Goal: Browse casually: Explore the website without a specific task or goal

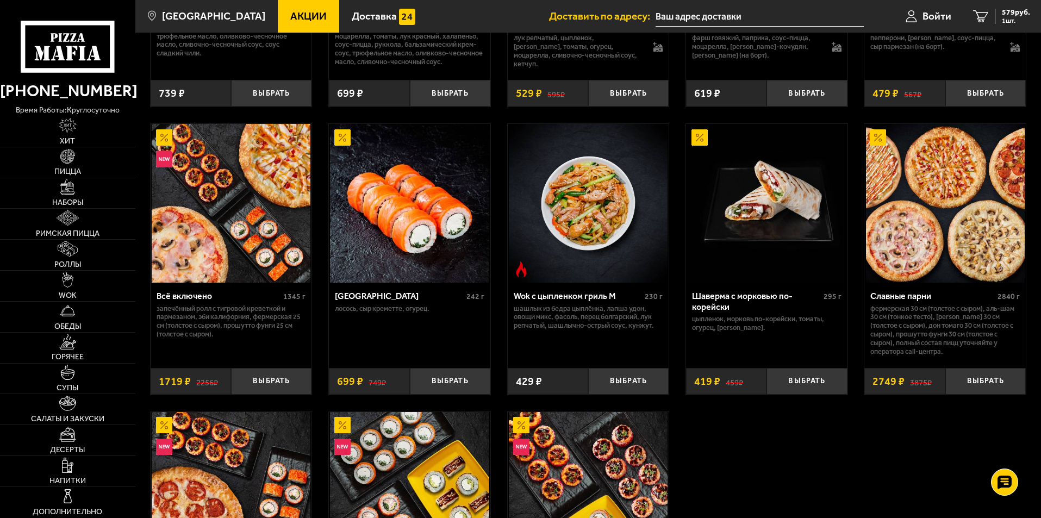
scroll to position [544, 0]
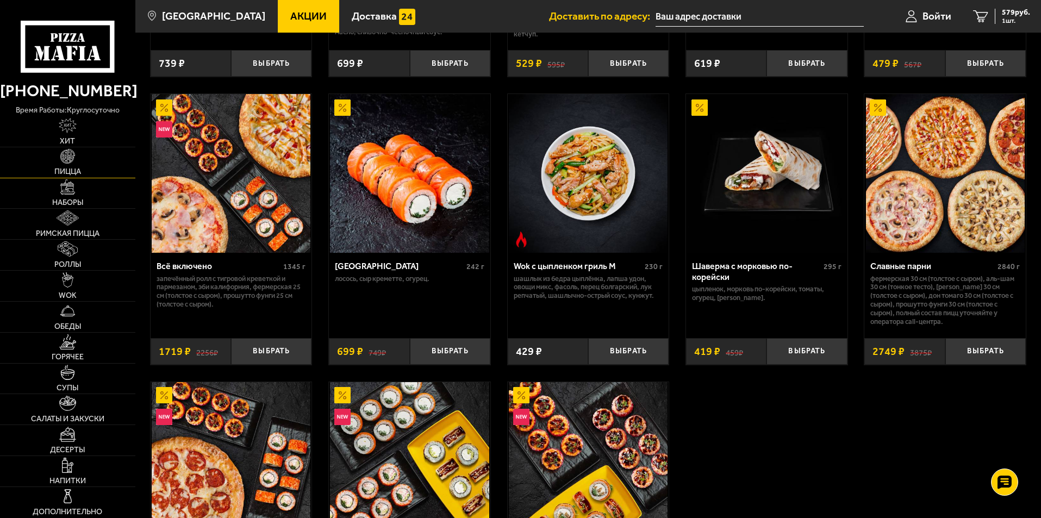
click at [73, 149] on img at bounding box center [67, 156] width 15 height 15
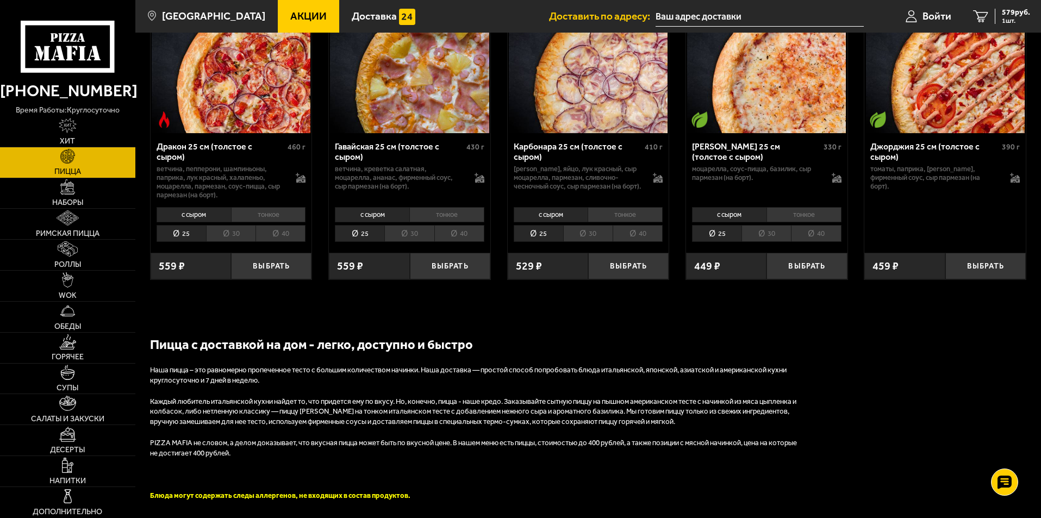
scroll to position [1794, 0]
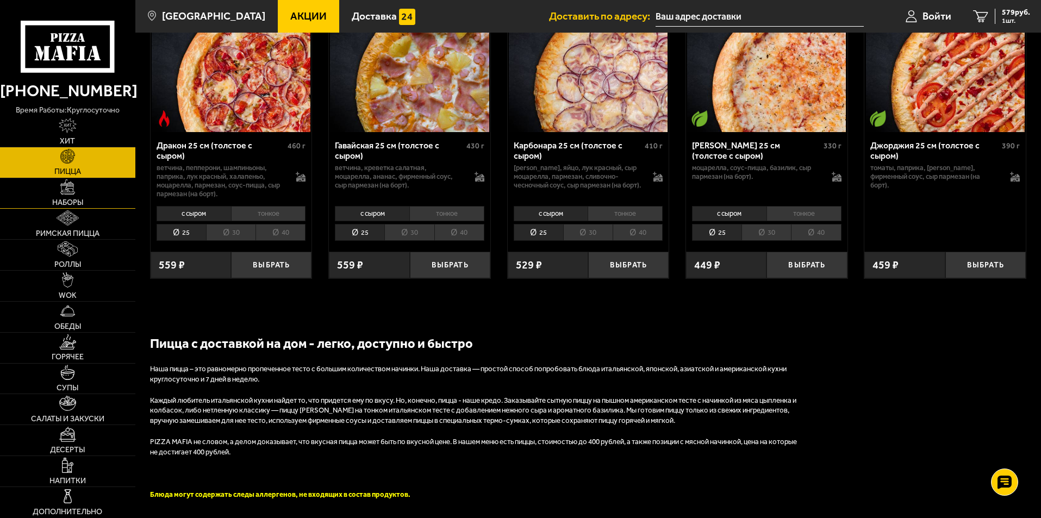
click at [59, 194] on link "Наборы" at bounding box center [67, 193] width 135 height 30
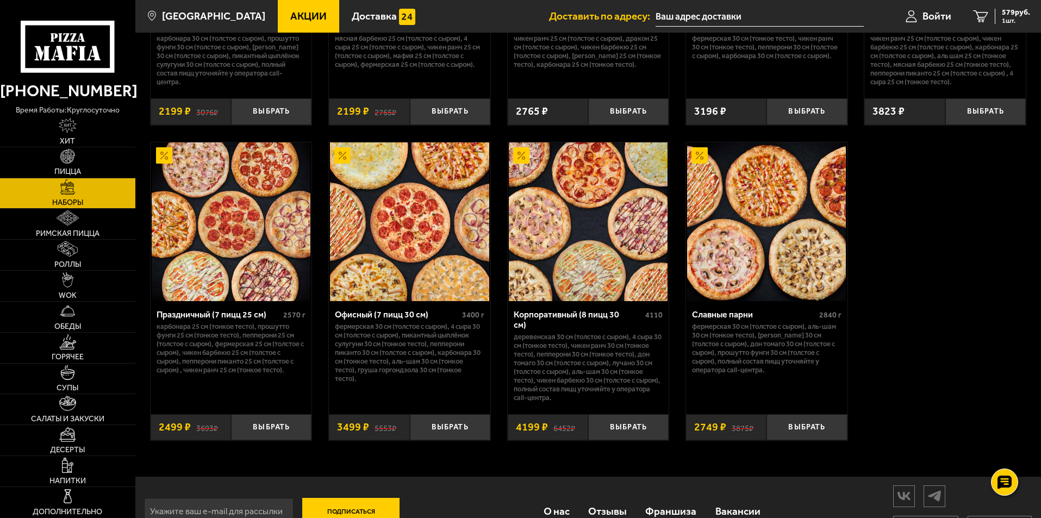
scroll to position [1631, 0]
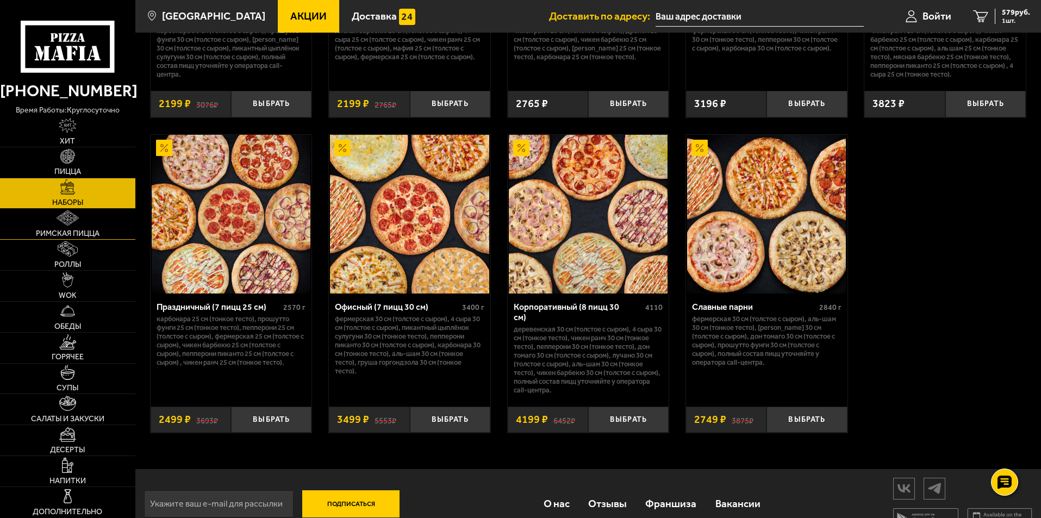
click at [65, 218] on img at bounding box center [68, 217] width 22 height 15
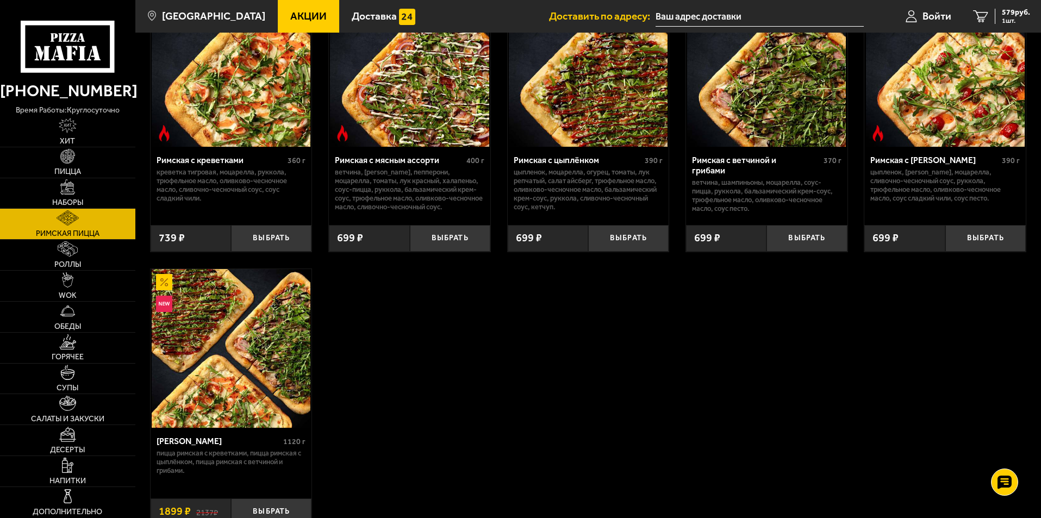
scroll to position [218, 0]
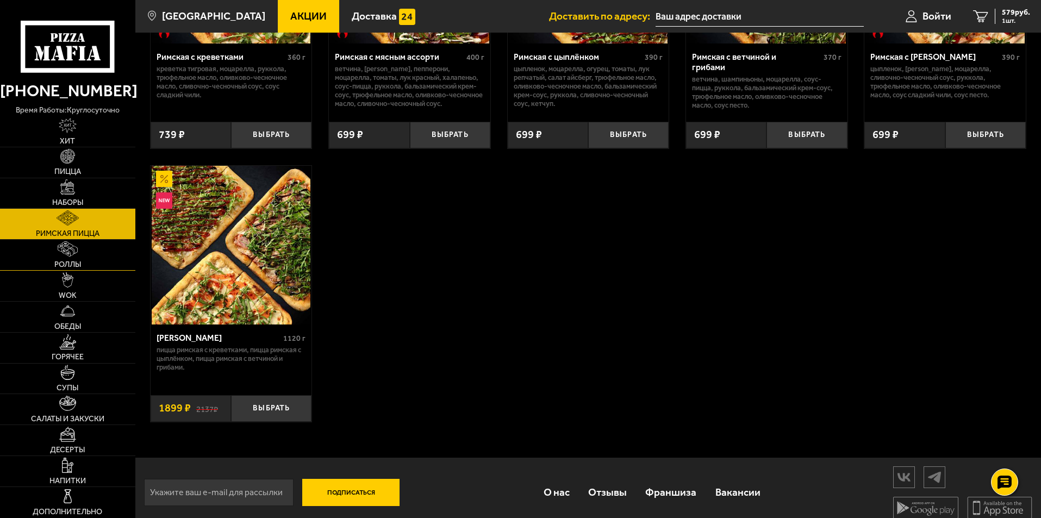
click at [56, 259] on link "Роллы" at bounding box center [67, 255] width 135 height 30
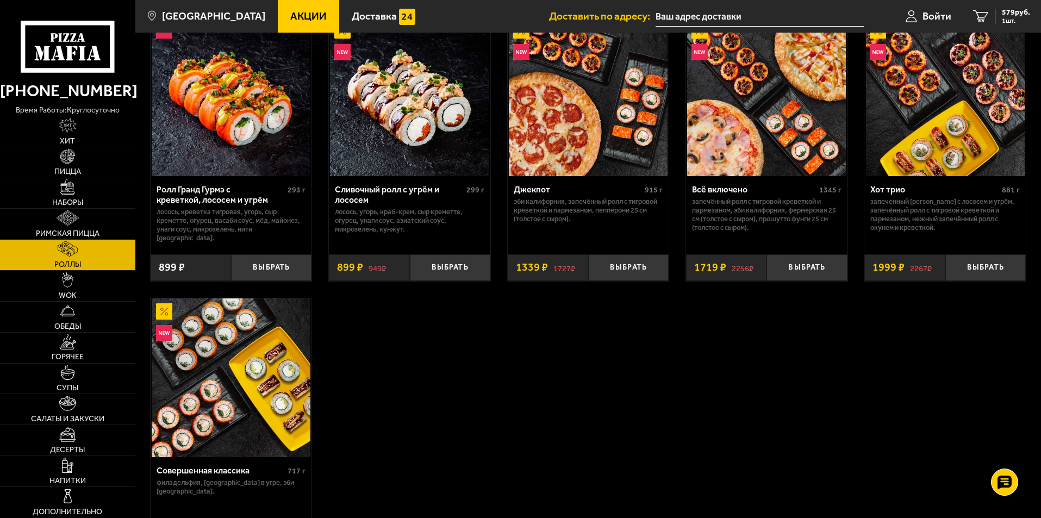
scroll to position [653, 0]
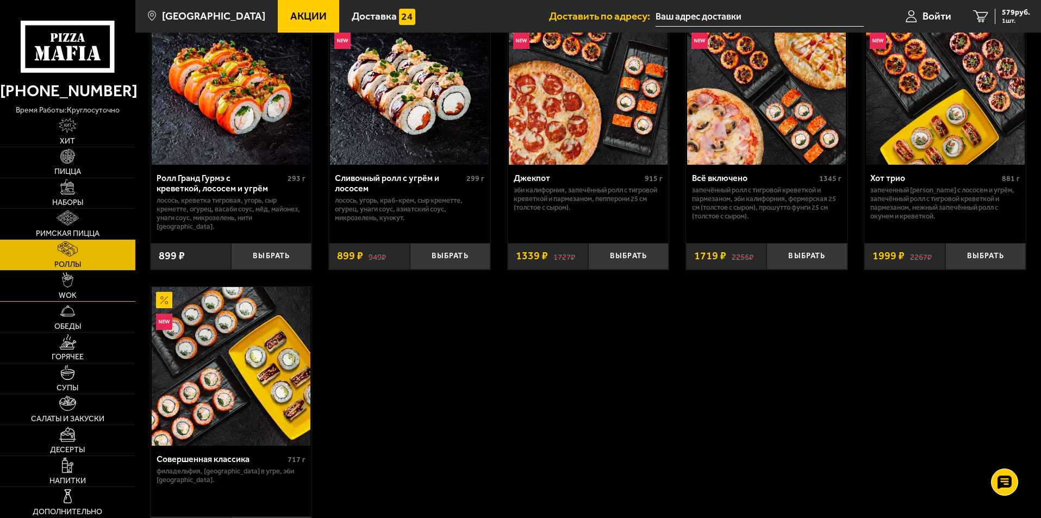
click at [76, 278] on link "WOK" at bounding box center [67, 286] width 135 height 30
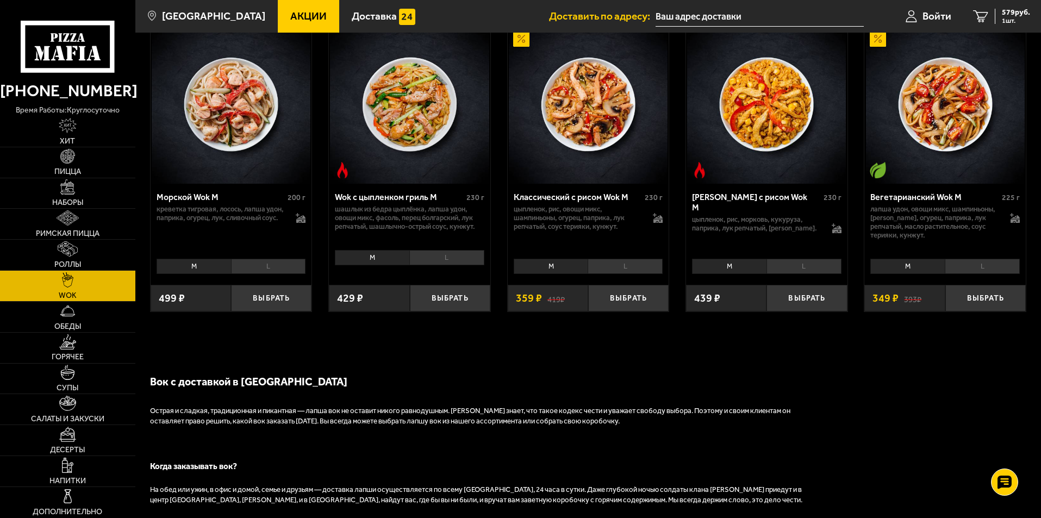
scroll to position [707, 0]
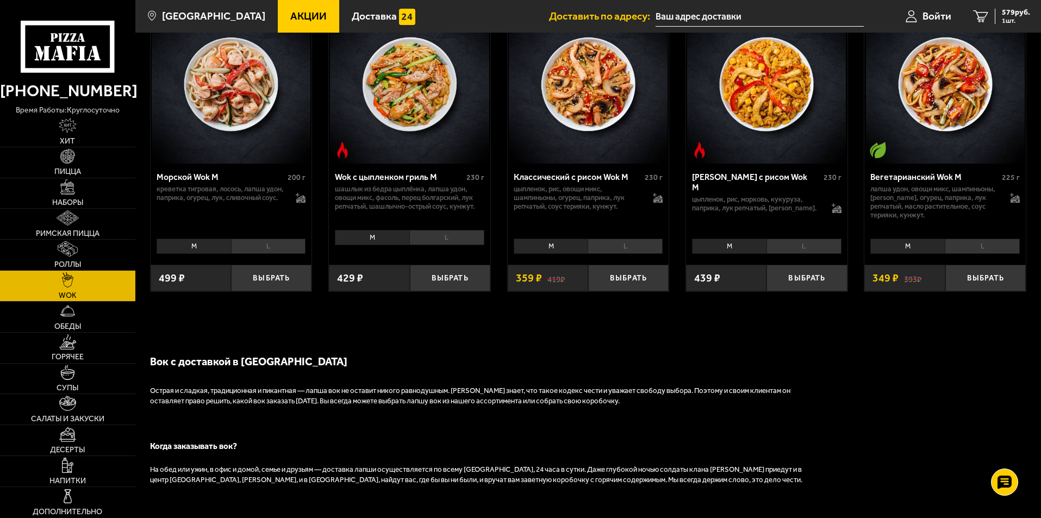
click at [77, 297] on link "WOK" at bounding box center [67, 286] width 135 height 30
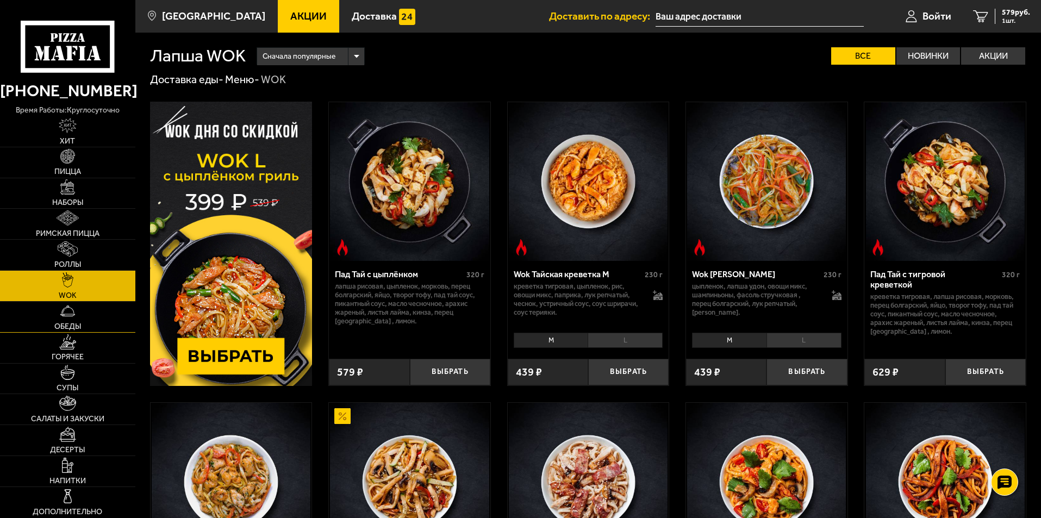
click at [72, 318] on img at bounding box center [67, 310] width 15 height 15
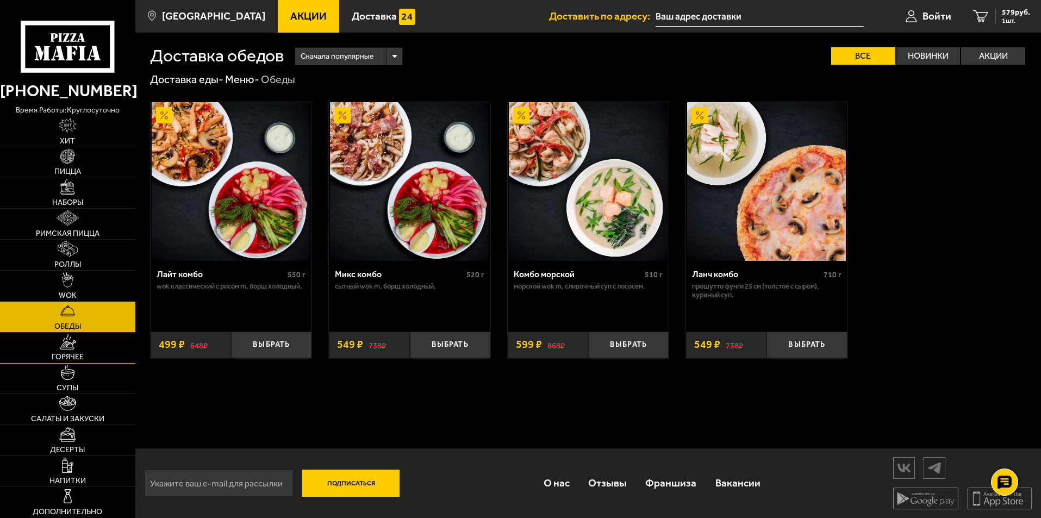
click at [84, 334] on link "Горячее" at bounding box center [67, 348] width 135 height 30
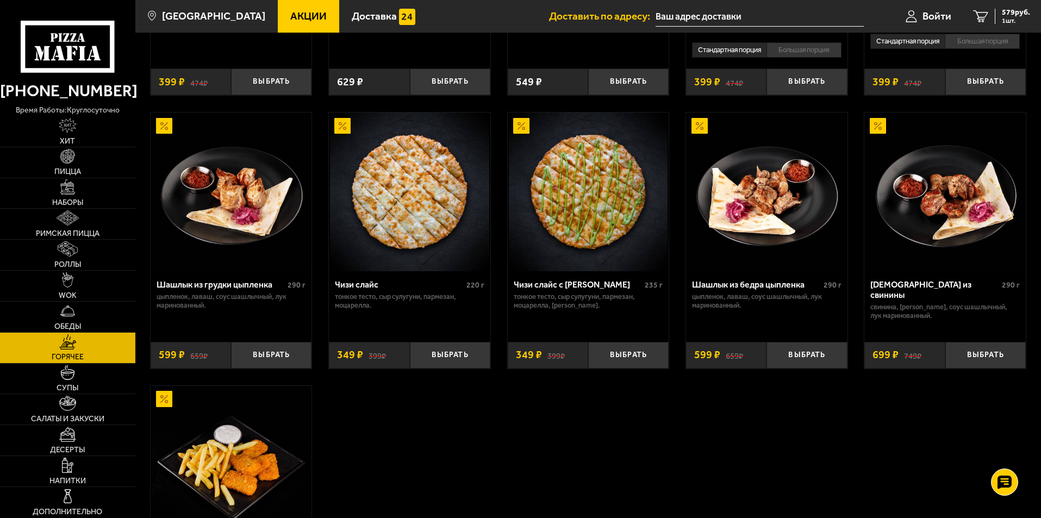
scroll to position [598, 0]
click at [80, 382] on link "Супы" at bounding box center [67, 379] width 135 height 30
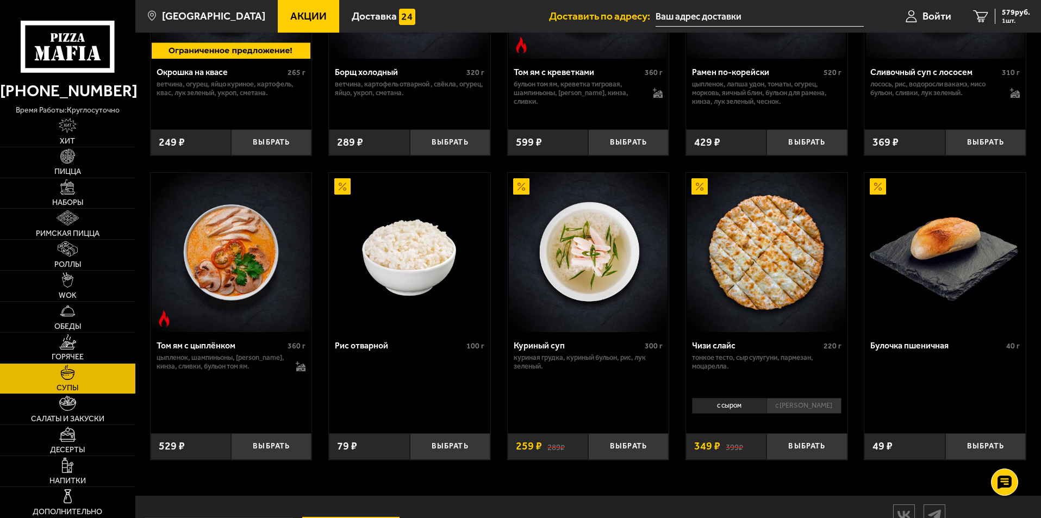
scroll to position [377, 0]
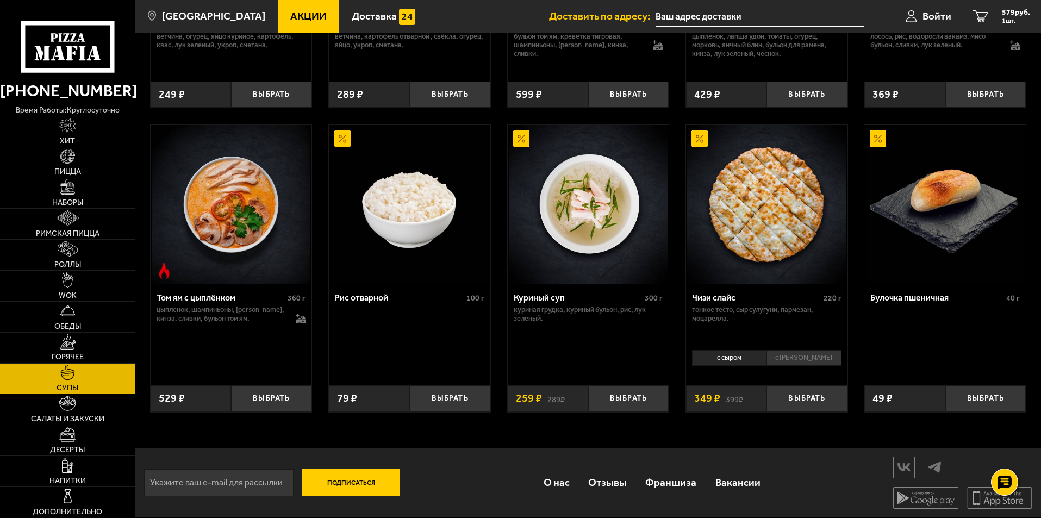
click at [63, 416] on span "Салаты и закуски" at bounding box center [67, 419] width 73 height 8
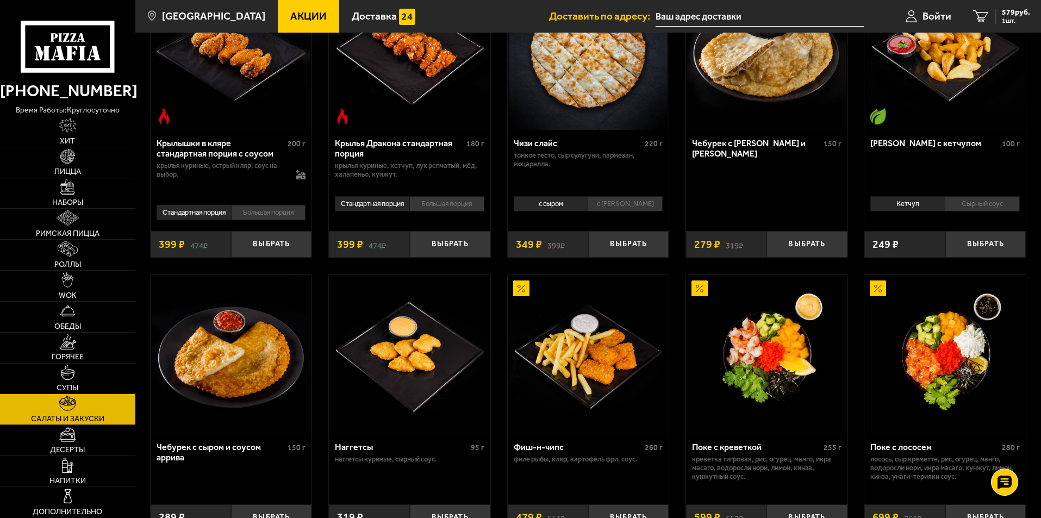
scroll to position [653, 0]
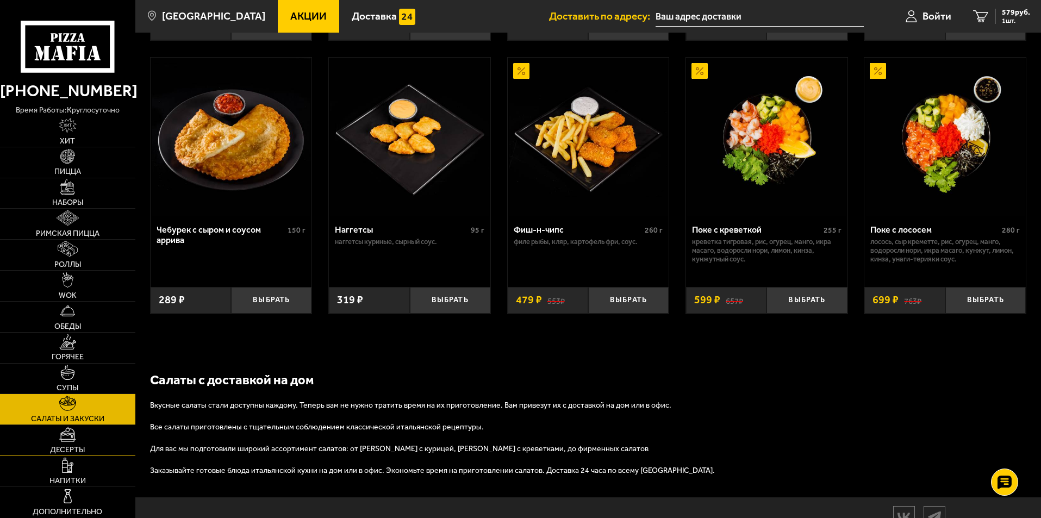
click at [71, 445] on link "Десерты" at bounding box center [67, 440] width 135 height 30
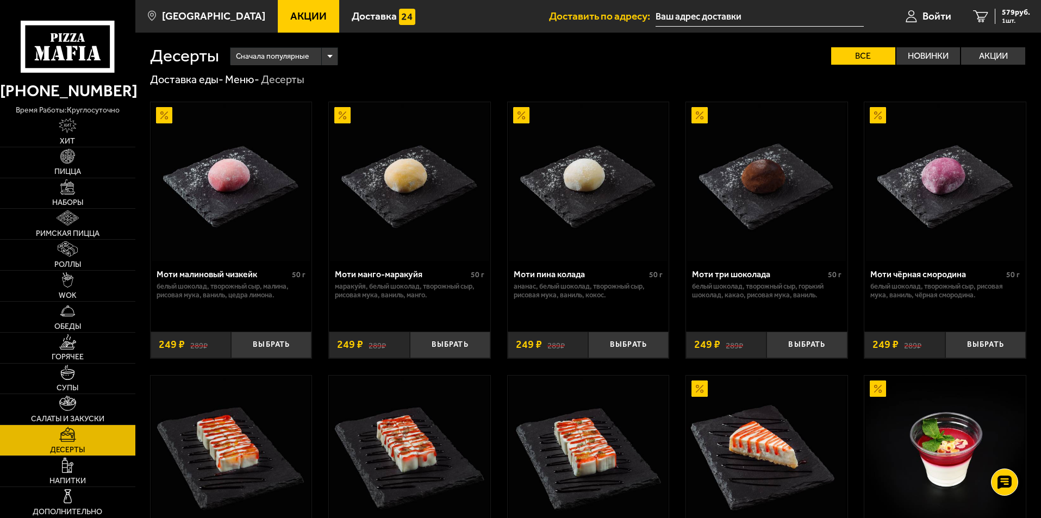
scroll to position [272, 0]
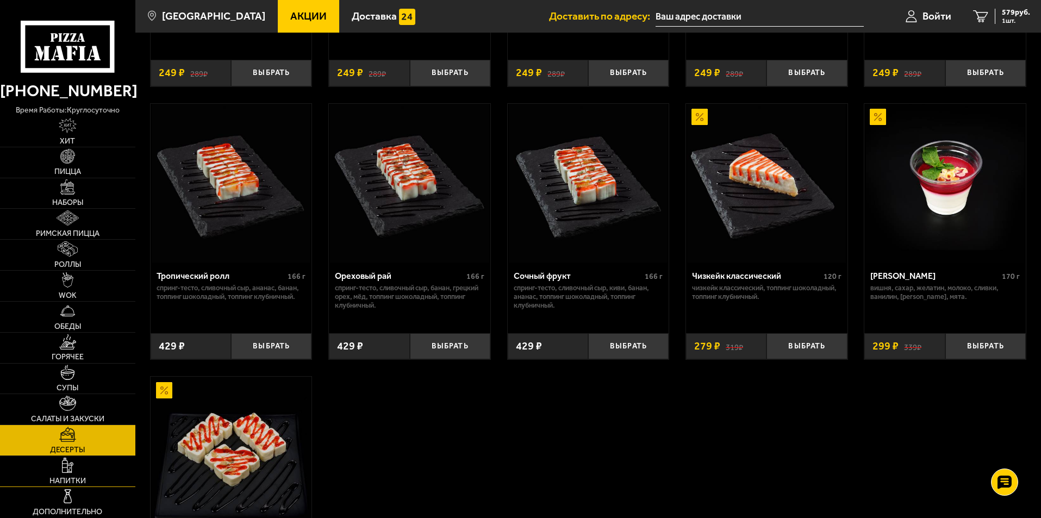
click at [89, 480] on link "Напитки" at bounding box center [67, 471] width 135 height 30
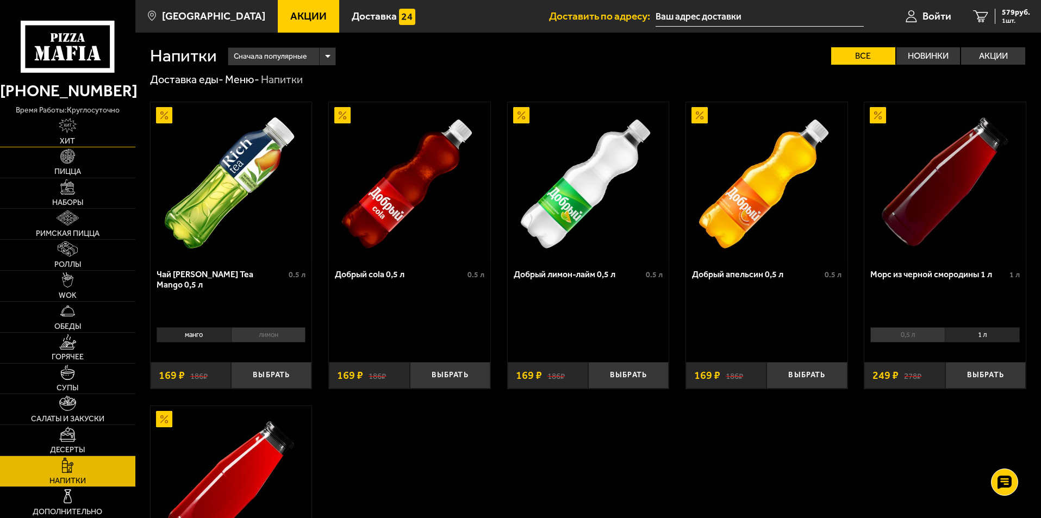
click at [76, 141] on link "Хит" at bounding box center [67, 131] width 135 height 30
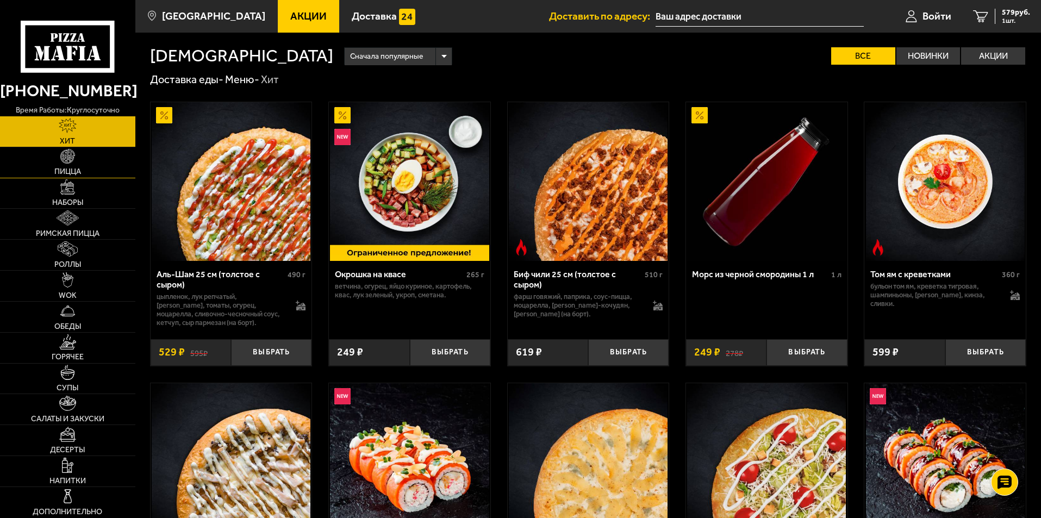
click at [93, 157] on link "Пицца" at bounding box center [67, 162] width 135 height 30
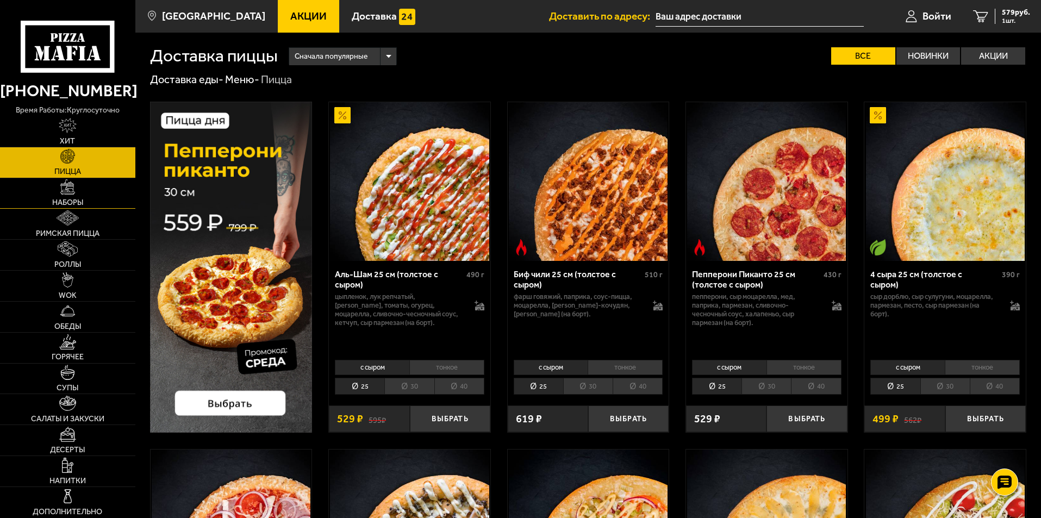
click at [98, 191] on link "Наборы" at bounding box center [67, 193] width 135 height 30
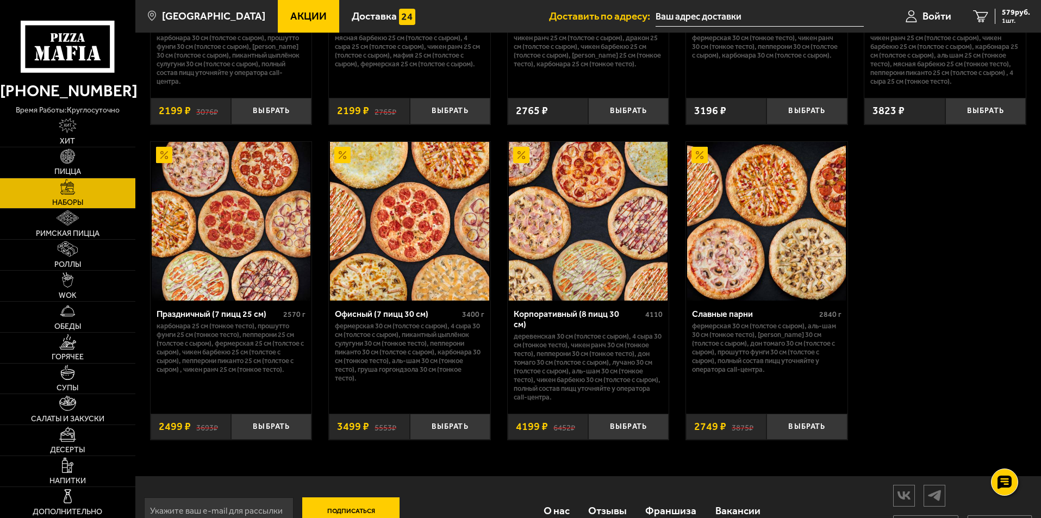
scroll to position [1631, 0]
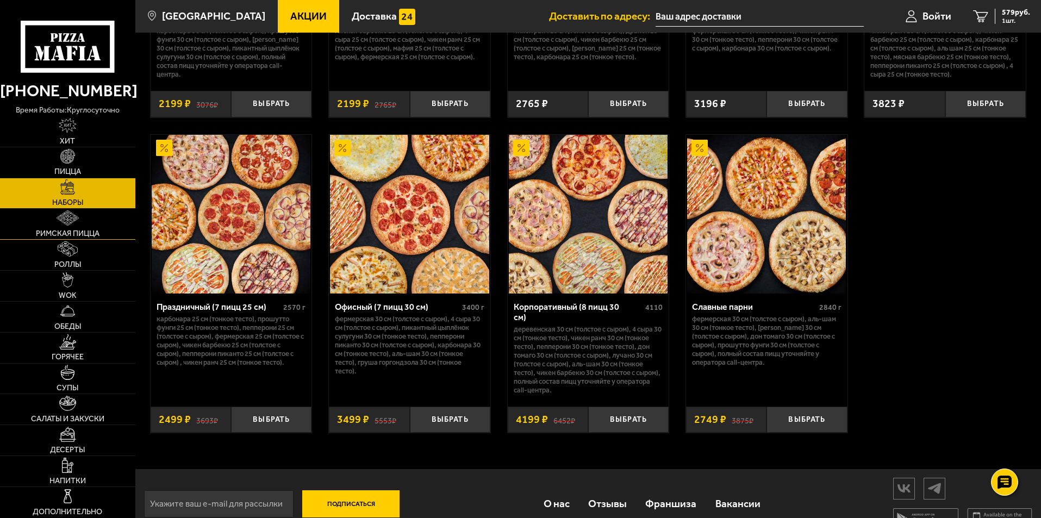
click at [72, 234] on span "Римская пицца" at bounding box center [68, 234] width 64 height 8
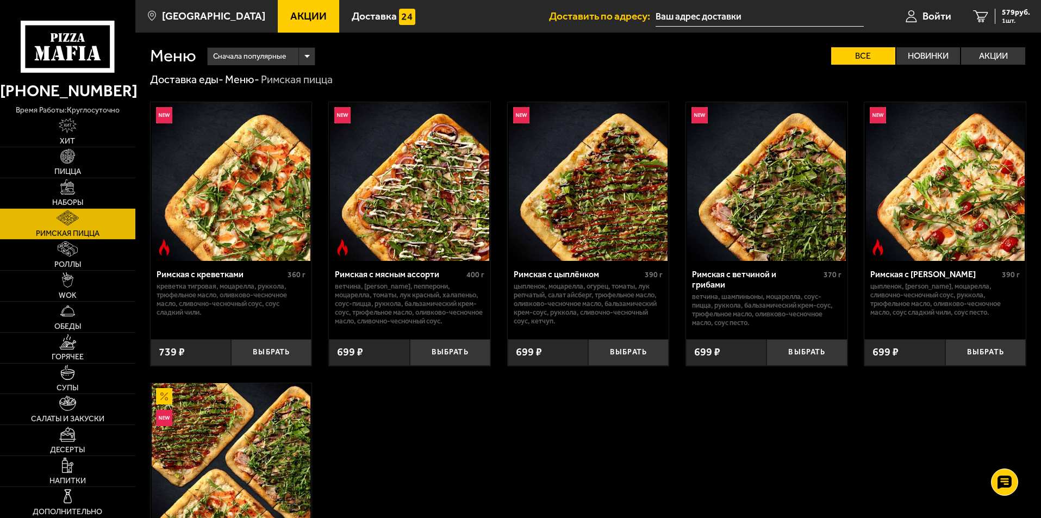
scroll to position [163, 0]
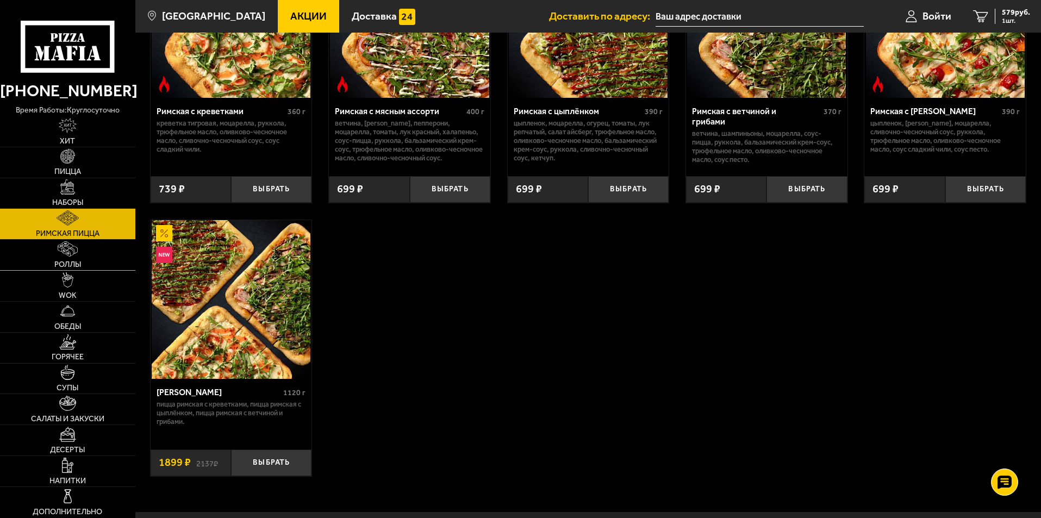
click at [77, 261] on span "Роллы" at bounding box center [67, 265] width 27 height 8
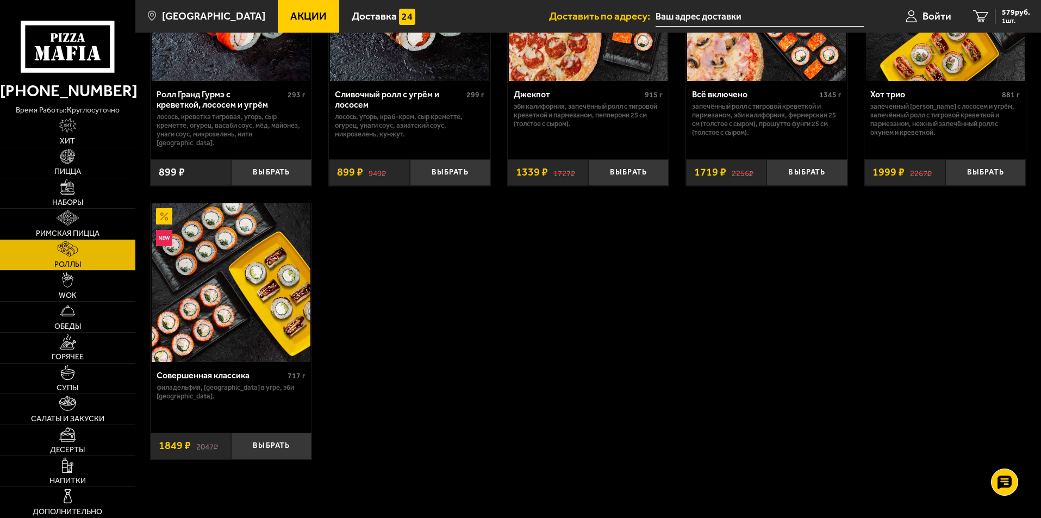
scroll to position [761, 0]
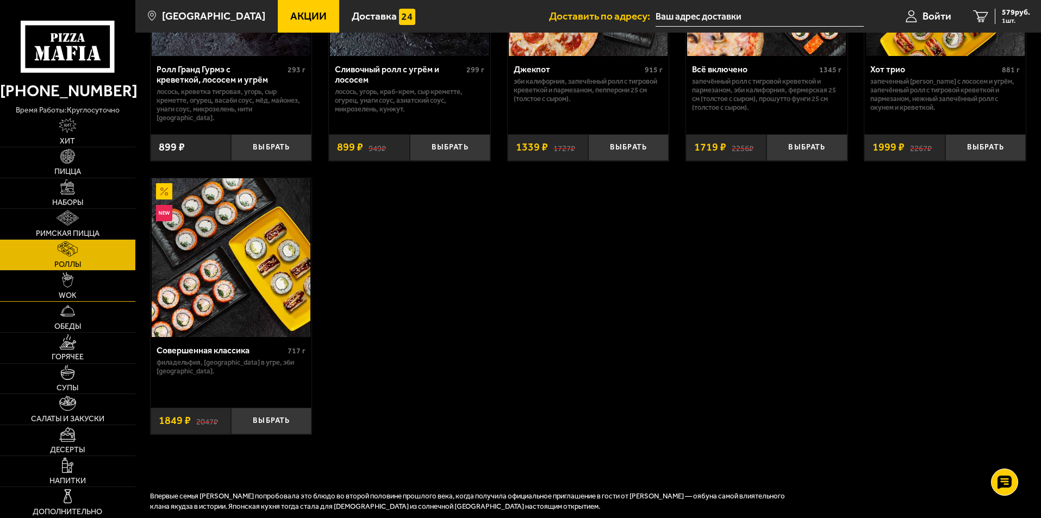
click at [107, 284] on link "WOK" at bounding box center [67, 286] width 135 height 30
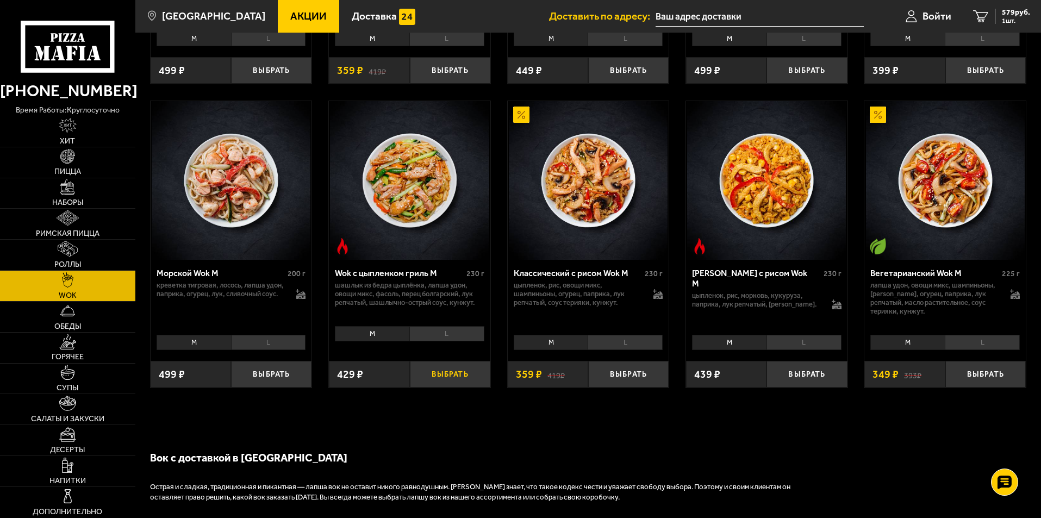
scroll to position [707, 0]
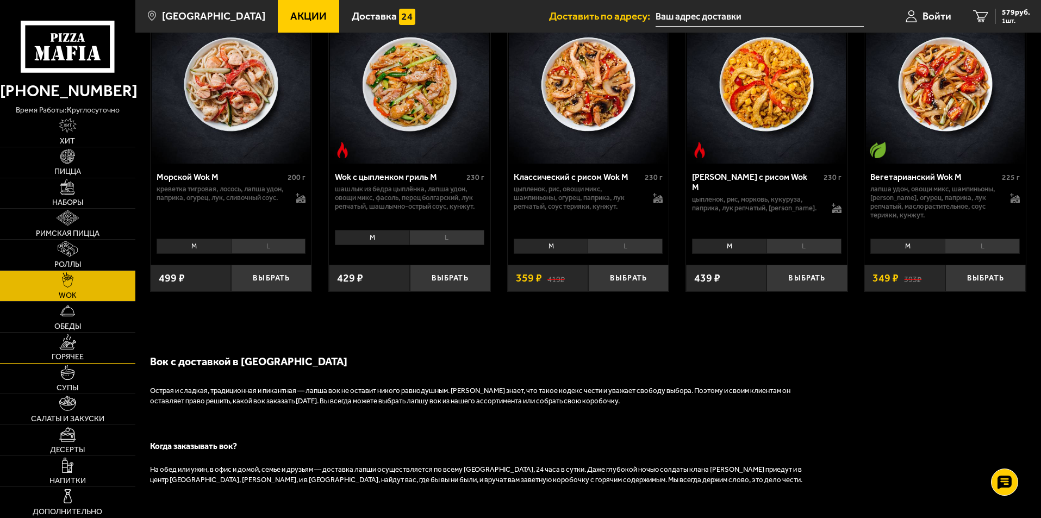
click at [91, 349] on link "Горячее" at bounding box center [67, 348] width 135 height 30
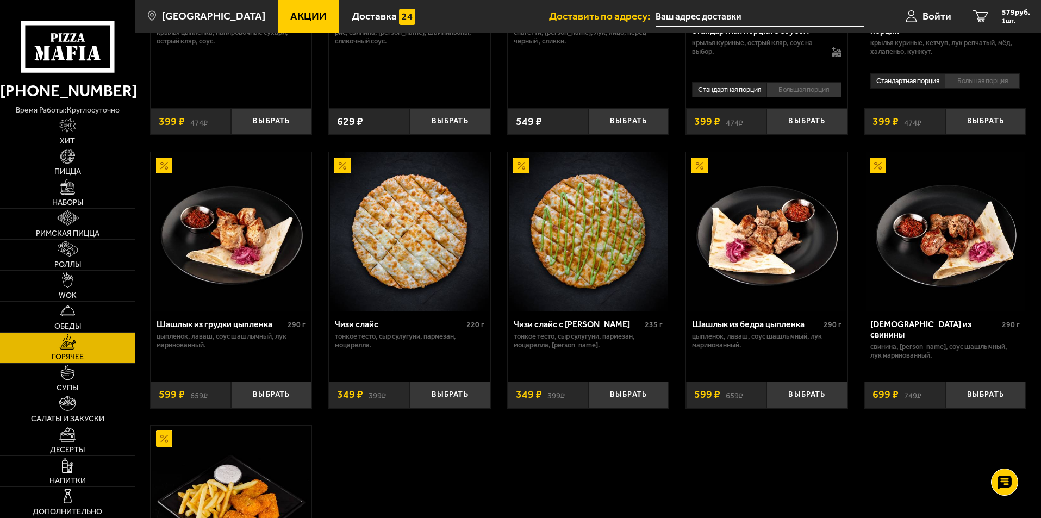
scroll to position [544, 0]
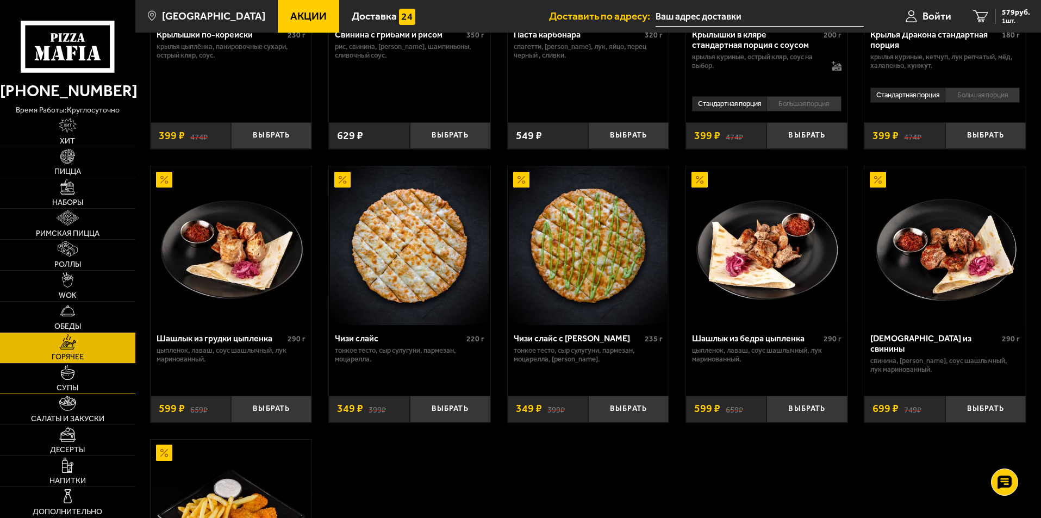
click at [85, 383] on link "Супы" at bounding box center [67, 379] width 135 height 30
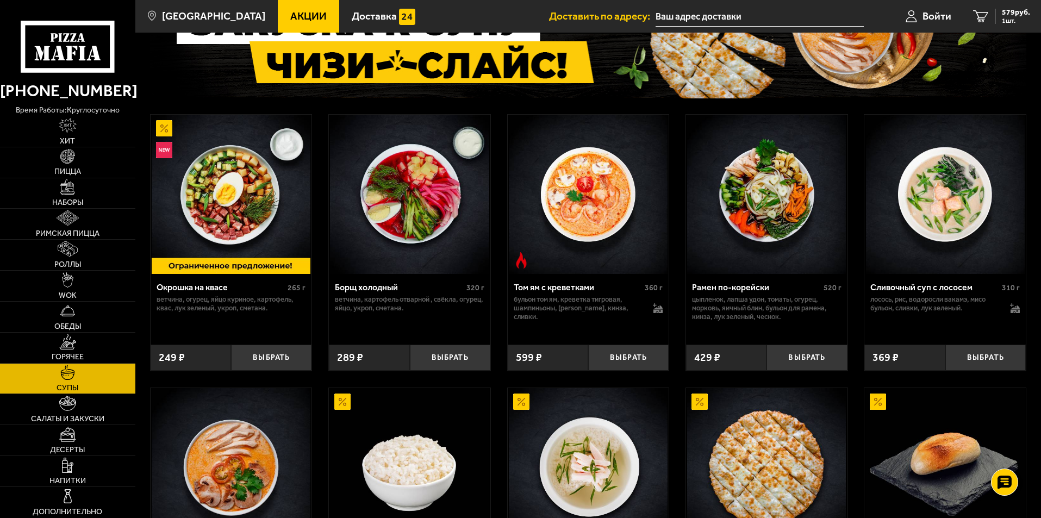
scroll to position [105, 0]
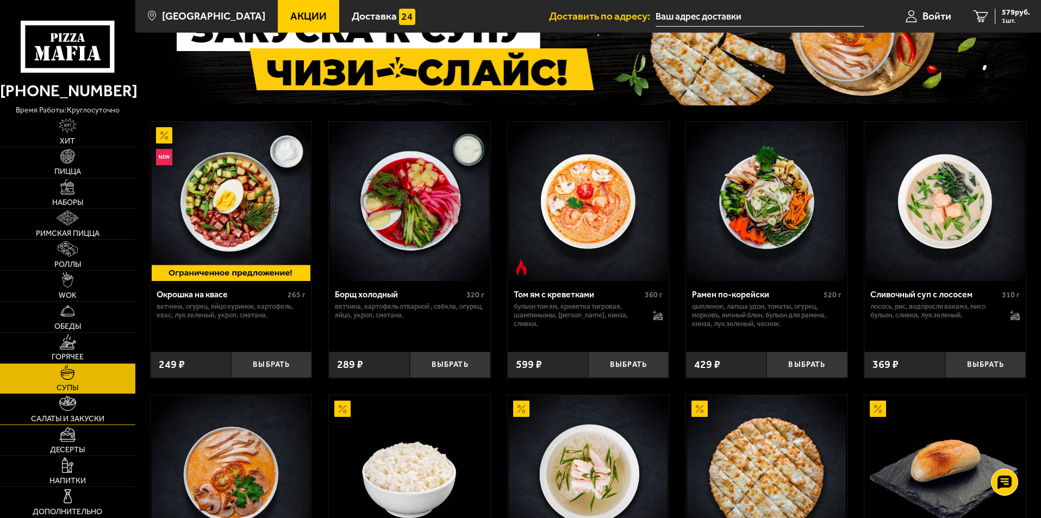
click at [103, 414] on link "Салаты и закуски" at bounding box center [67, 409] width 135 height 30
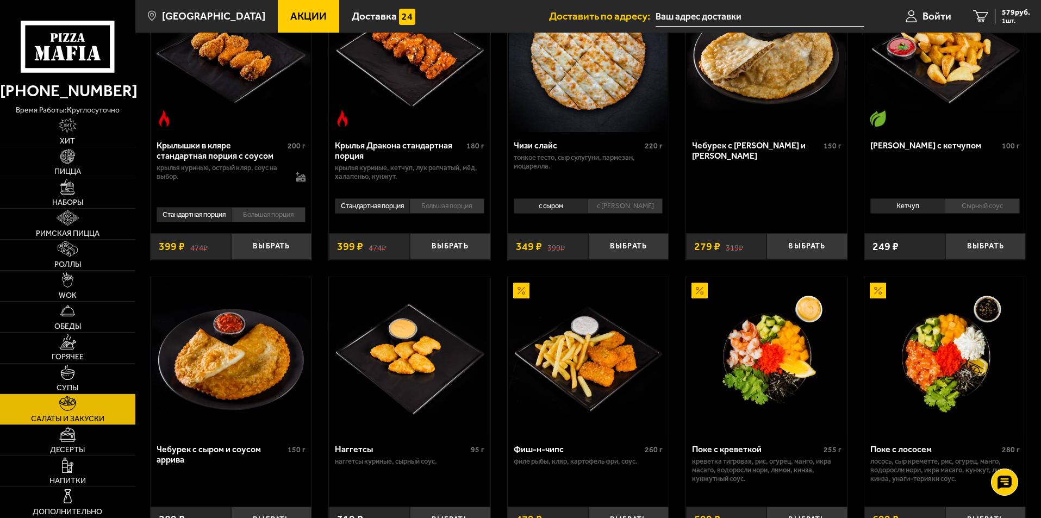
scroll to position [598, 0]
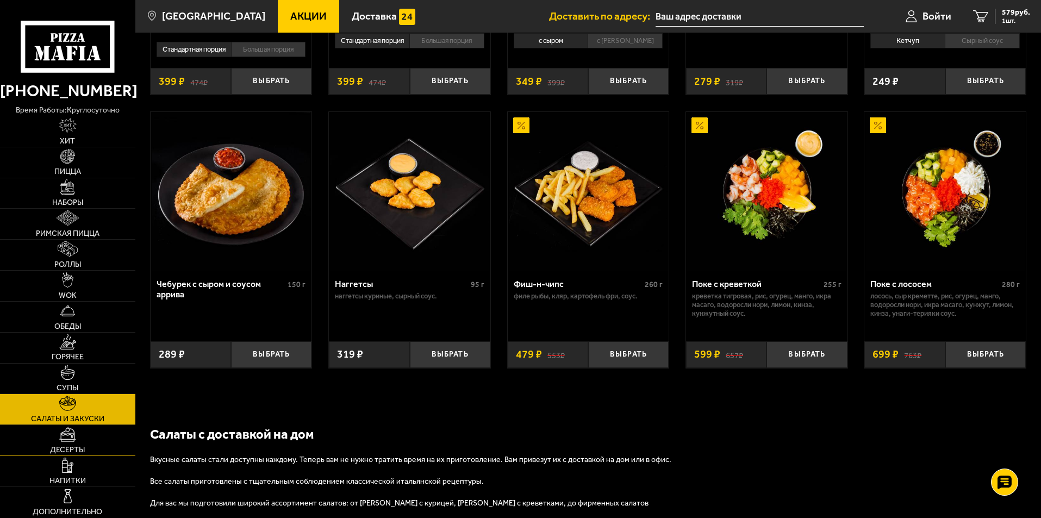
click at [68, 431] on img at bounding box center [67, 434] width 17 height 15
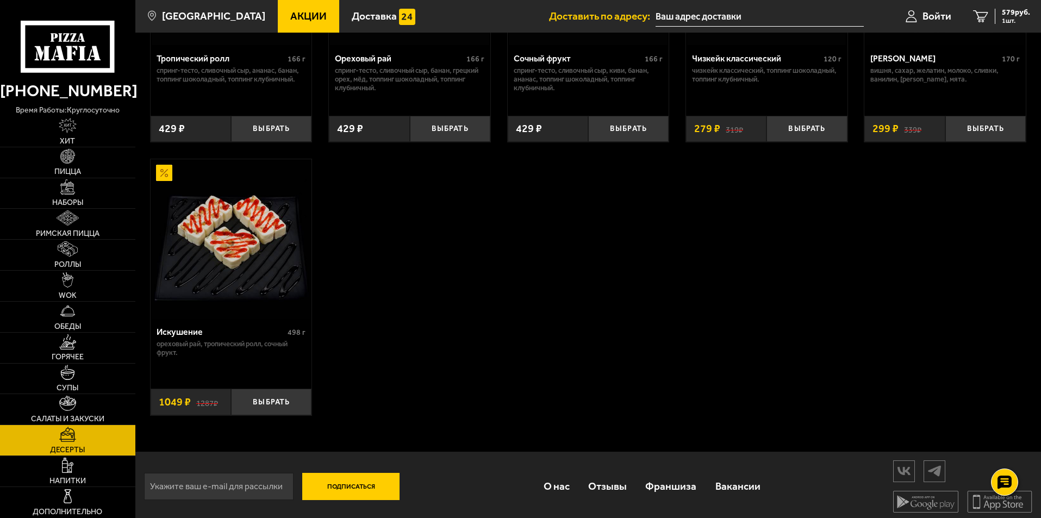
scroll to position [495, 0]
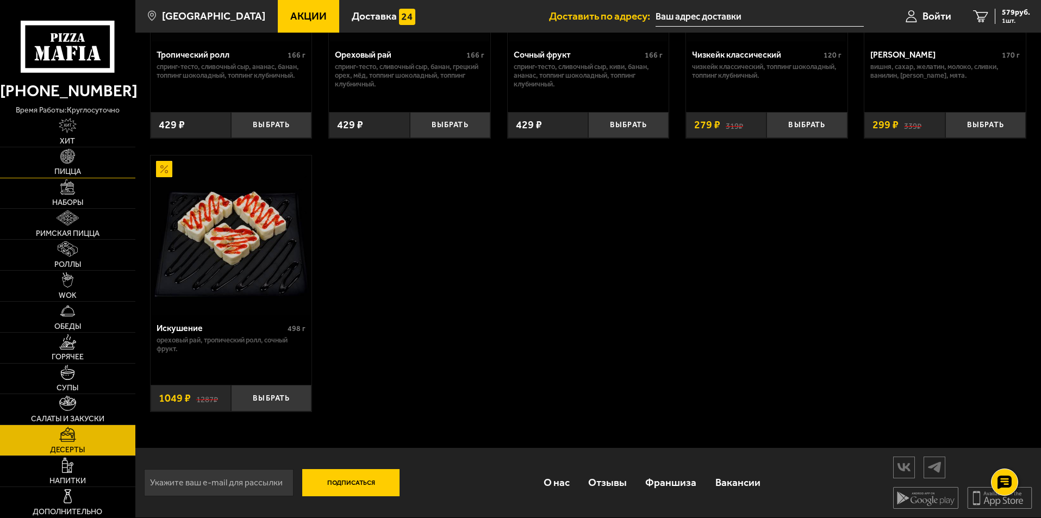
click at [82, 155] on link "Пицца" at bounding box center [67, 162] width 135 height 30
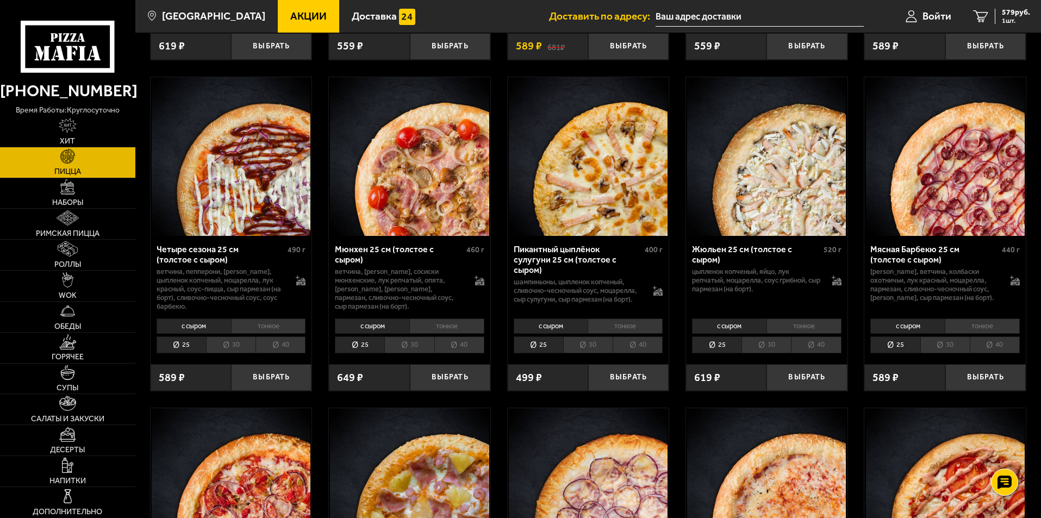
scroll to position [1686, 0]
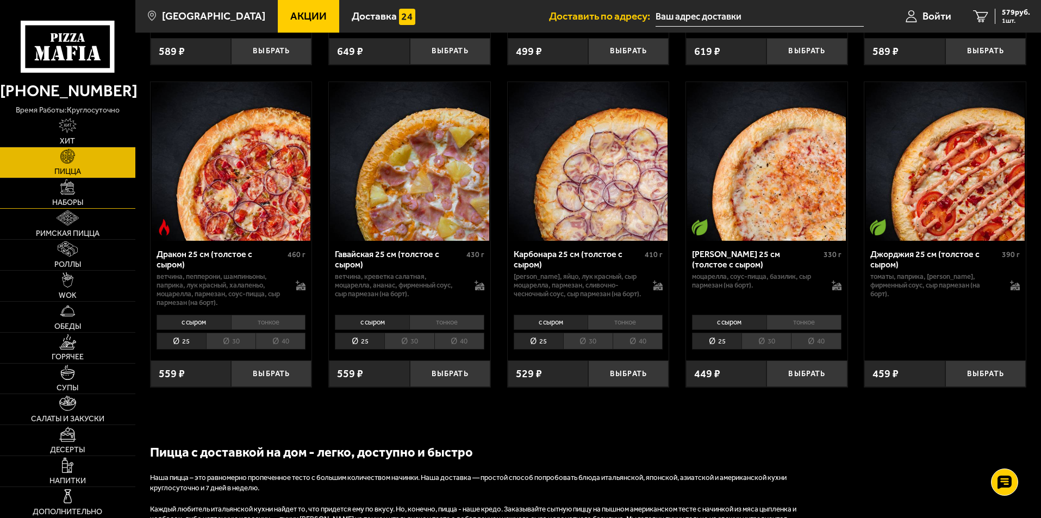
click at [76, 199] on span "Наборы" at bounding box center [67, 203] width 31 height 8
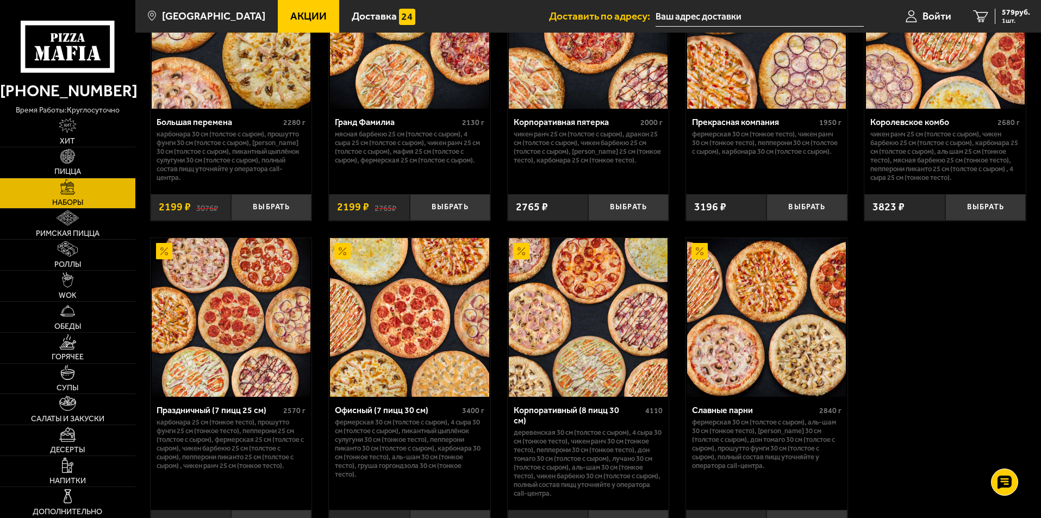
scroll to position [1647, 0]
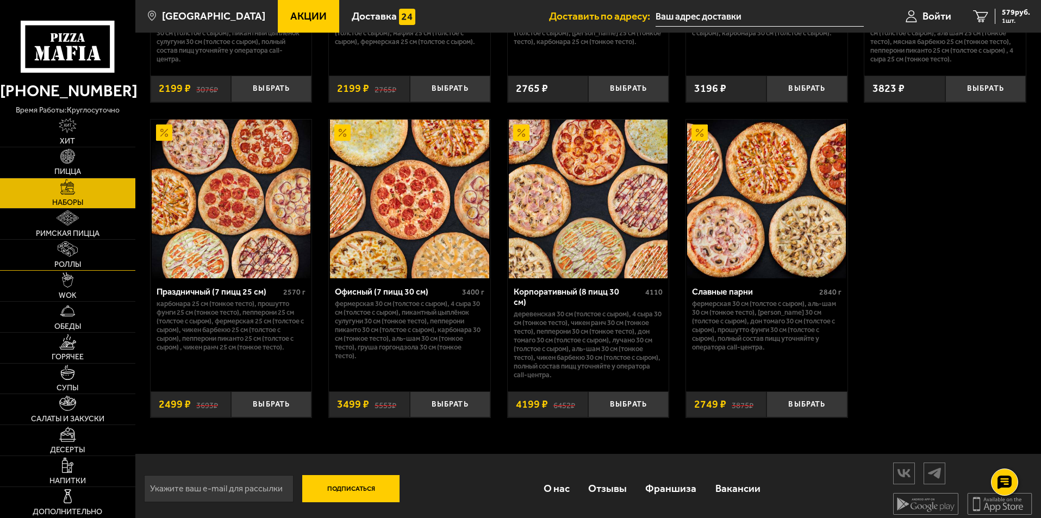
click at [87, 244] on link "Роллы" at bounding box center [67, 255] width 135 height 30
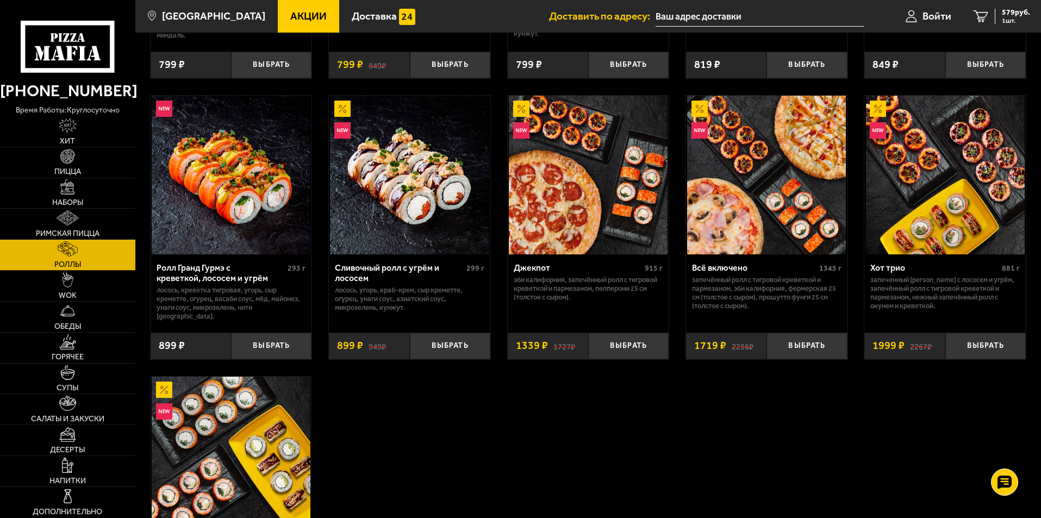
scroll to position [707, 0]
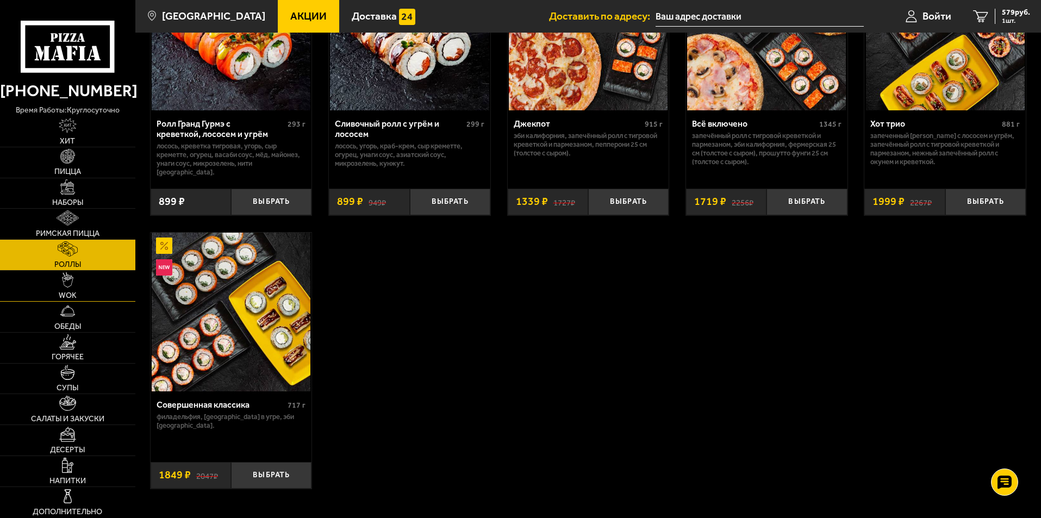
click at [76, 293] on link "WOK" at bounding box center [67, 286] width 135 height 30
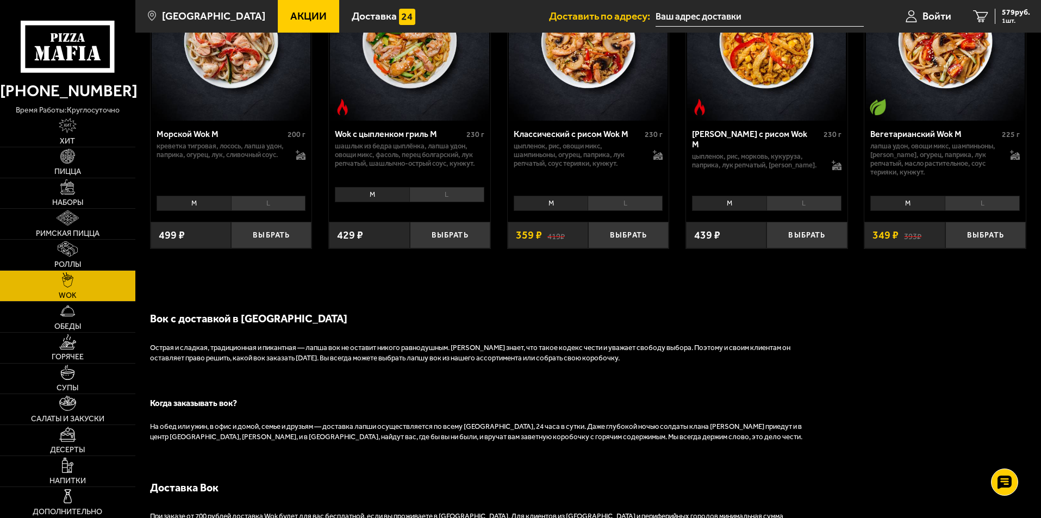
scroll to position [879, 0]
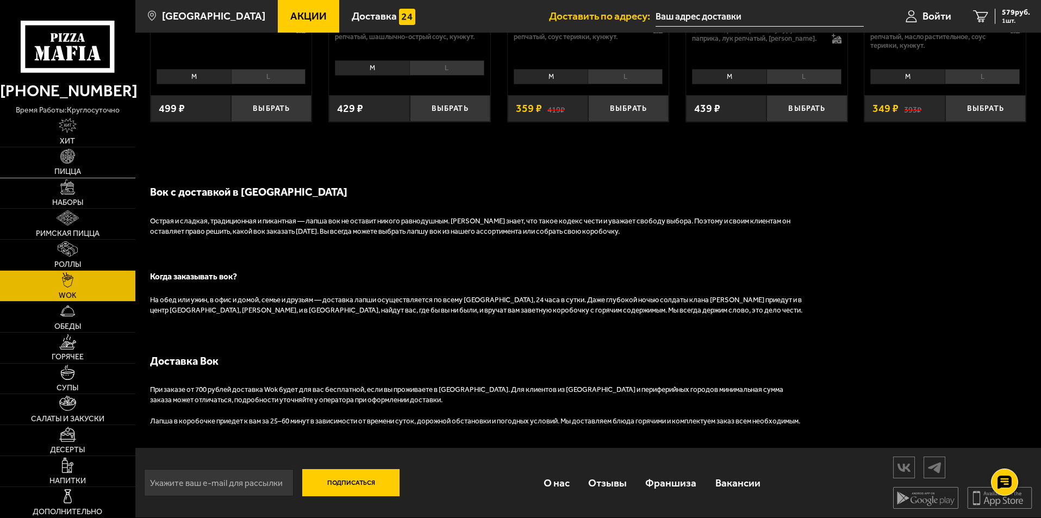
click at [88, 152] on link "Пицца" at bounding box center [67, 162] width 135 height 30
